Goal: Task Accomplishment & Management: Manage account settings

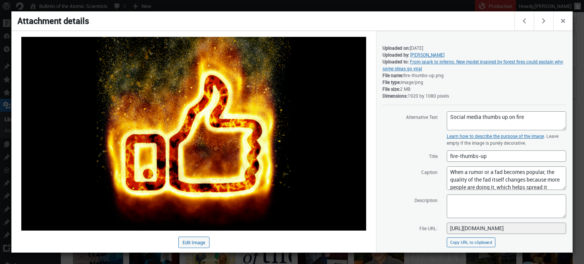
scroll to position [76, 0]
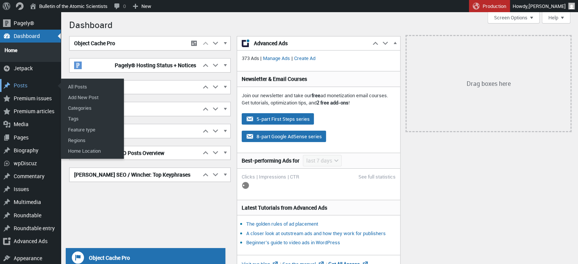
click at [18, 81] on div "Posts" at bounding box center [30, 85] width 61 height 13
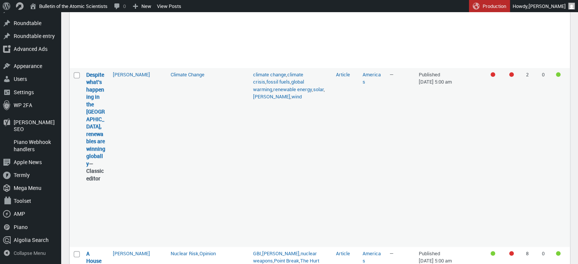
scroll to position [389, 0]
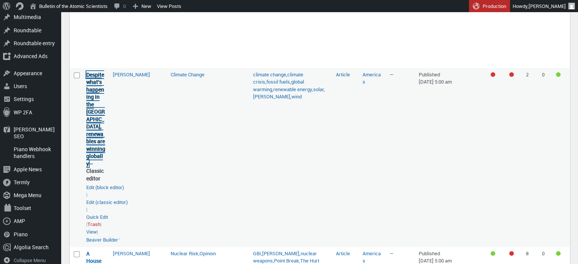
click at [97, 134] on link "Despite what’s happening in the USA, renewables are winning globally" at bounding box center [95, 119] width 19 height 96
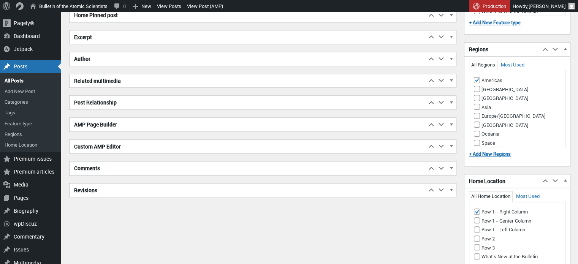
scroll to position [744, 0]
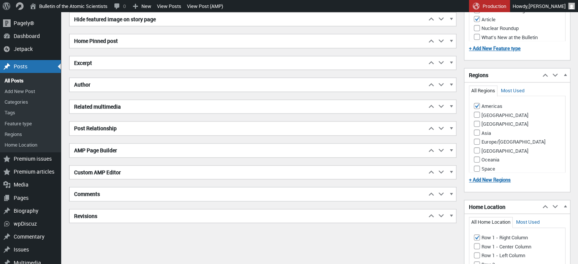
click at [119, 63] on h2 "Excerpt" at bounding box center [248, 63] width 357 height 14
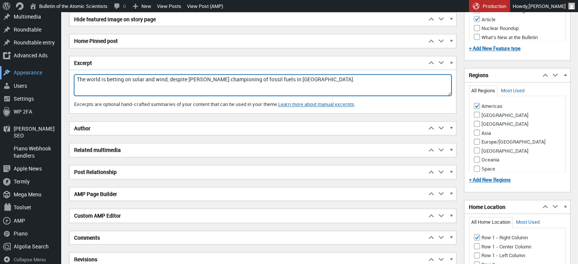
drag, startPoint x: 342, startPoint y: 80, endPoint x: 59, endPoint y: 73, distance: 282.5
click at [59, 73] on div "Skip to main content Skip to toolbar Pagely® Pagely® App Dashboard App Stats Pr…" at bounding box center [289, 34] width 578 height 1533
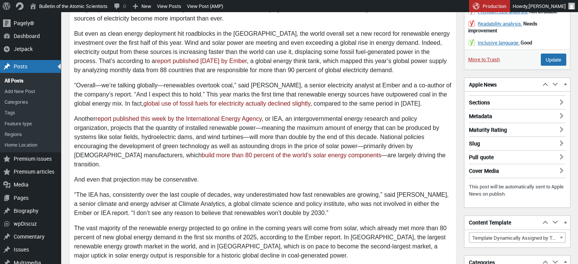
scroll to position [0, 0]
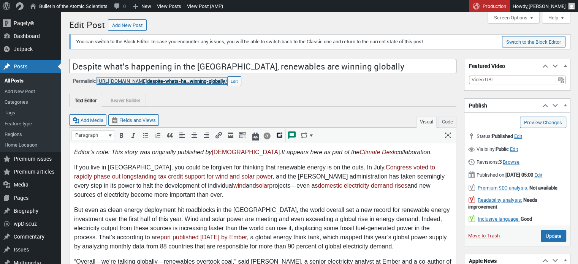
click at [208, 82] on span "despite-whats-ha…winning-globally" at bounding box center [186, 81] width 78 height 7
